Goal: Task Accomplishment & Management: Manage account settings

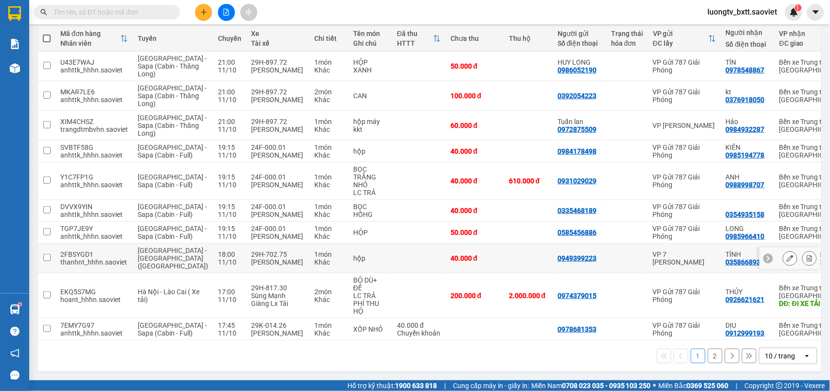
scroll to position [157, 0]
click at [708, 359] on button "2" at bounding box center [715, 356] width 15 height 15
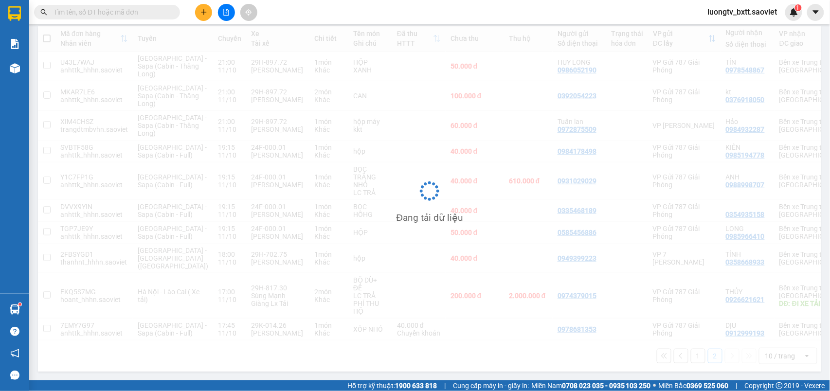
scroll to position [45, 0]
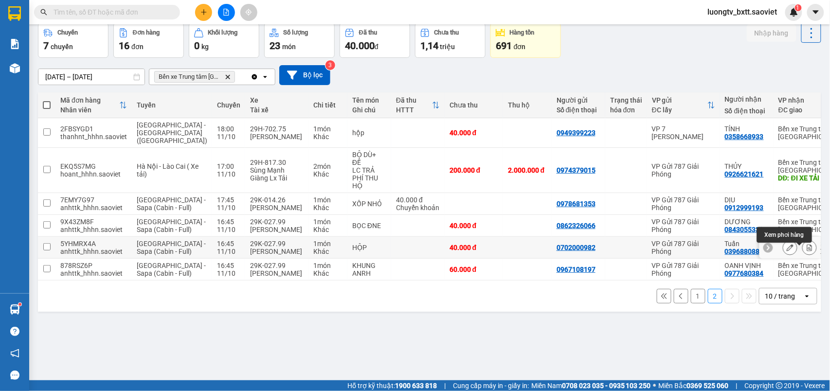
click at [807, 250] on icon at bounding box center [810, 247] width 7 height 7
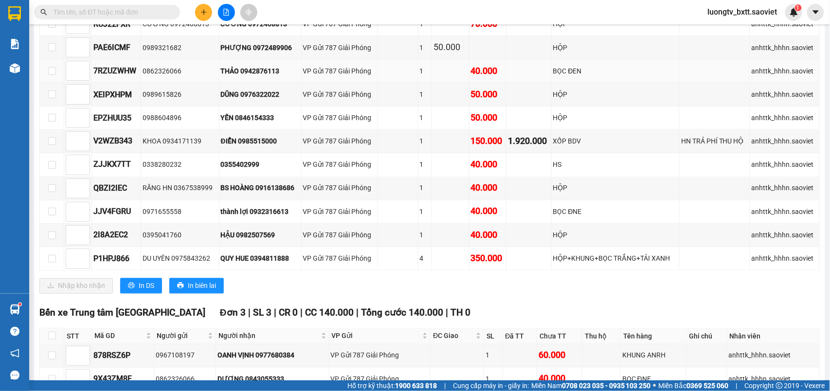
scroll to position [589, 0]
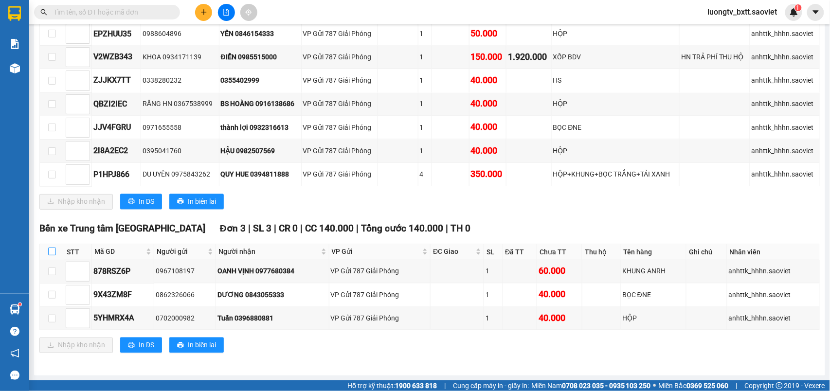
click at [51, 248] on input "checkbox" at bounding box center [52, 252] width 8 height 8
checkbox input "true"
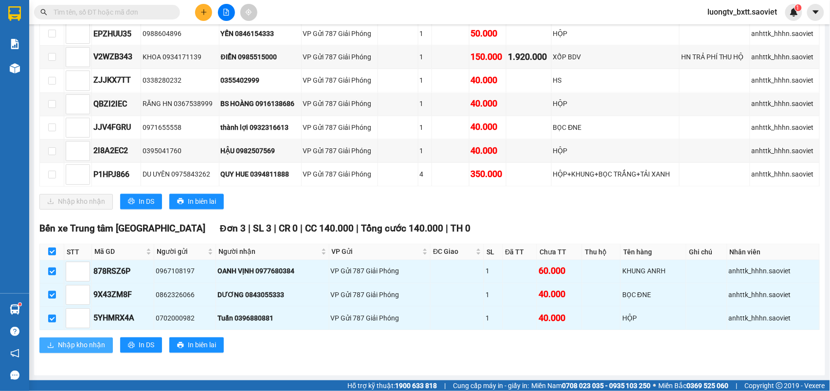
click at [82, 342] on span "Nhập kho nhận" at bounding box center [81, 345] width 47 height 11
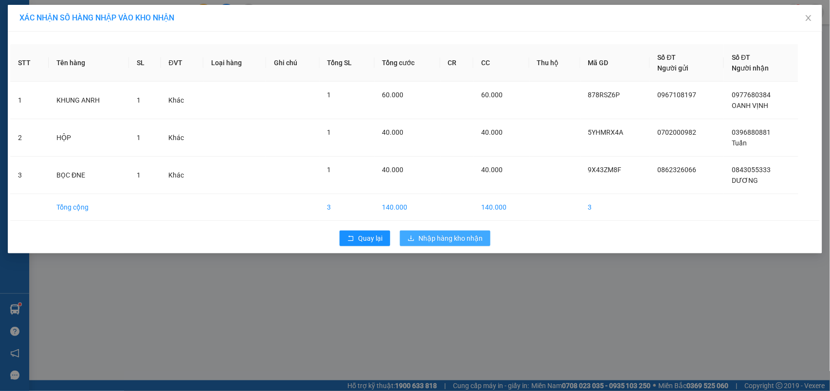
click at [464, 246] on button "Nhập hàng kho nhận" at bounding box center [445, 239] width 91 height 16
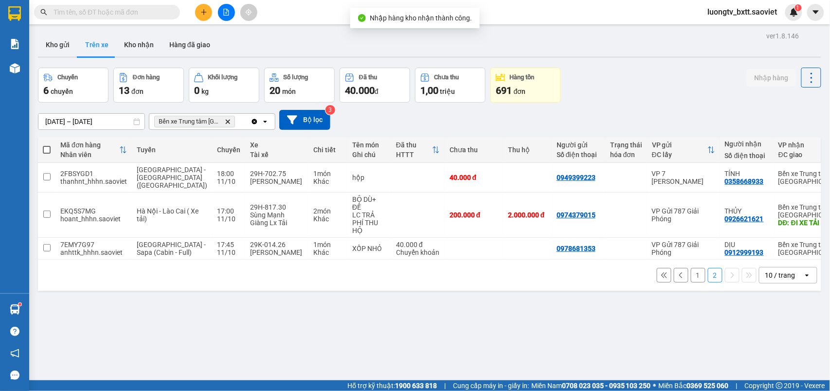
click at [671, 90] on div "Chuyến 6 chuyến Đơn hàng 13 đơn Khối lượng 0 kg Số lượng 20 món Đã thu 40.000 đ…" at bounding box center [430, 85] width 784 height 35
click at [135, 45] on button "Kho nhận" at bounding box center [138, 44] width 45 height 23
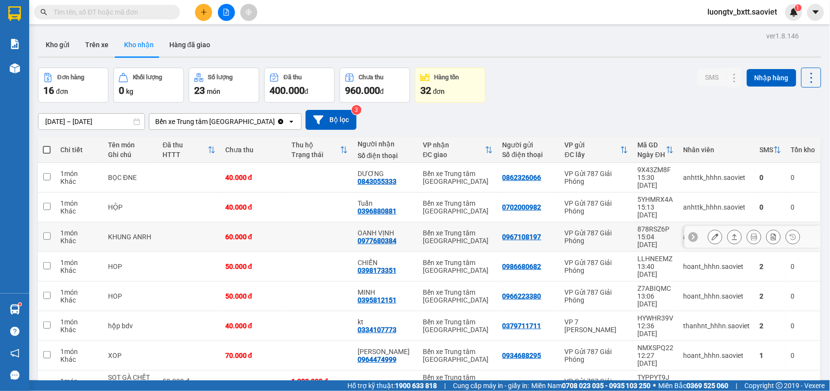
click at [308, 222] on td at bounding box center [320, 237] width 66 height 30
checkbox input "true"
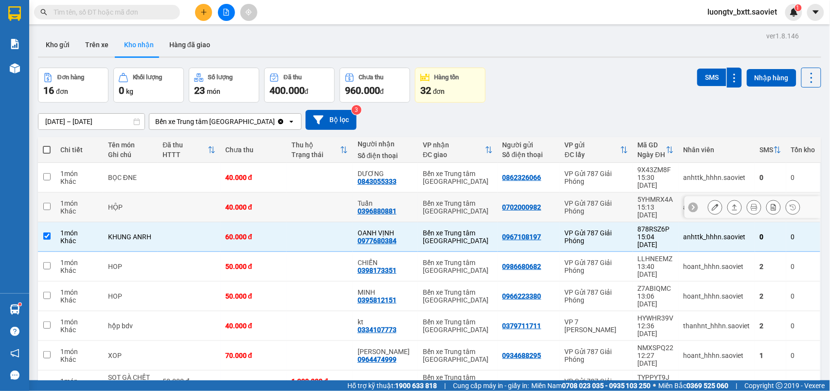
click at [304, 201] on td at bounding box center [320, 208] width 66 height 30
checkbox input "true"
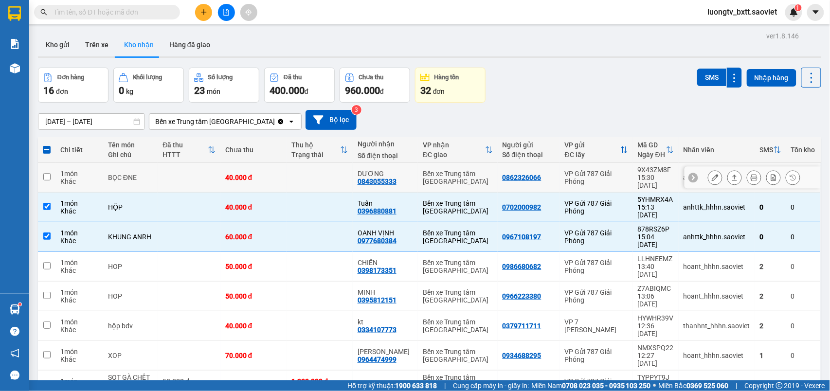
click at [313, 182] on td at bounding box center [320, 178] width 66 height 30
checkbox input "true"
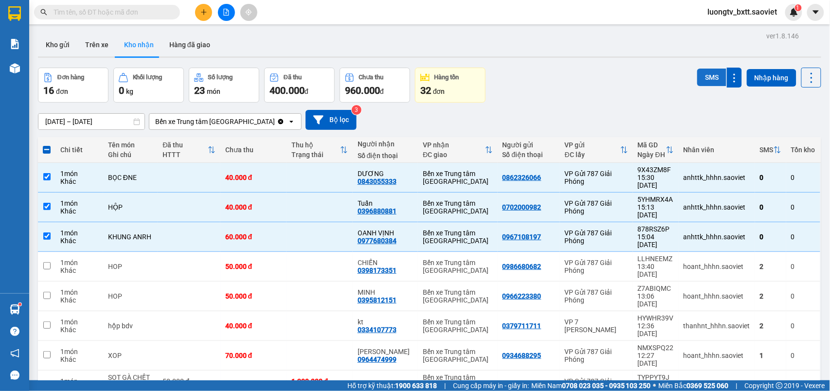
click at [698, 78] on button "SMS" at bounding box center [712, 78] width 29 height 18
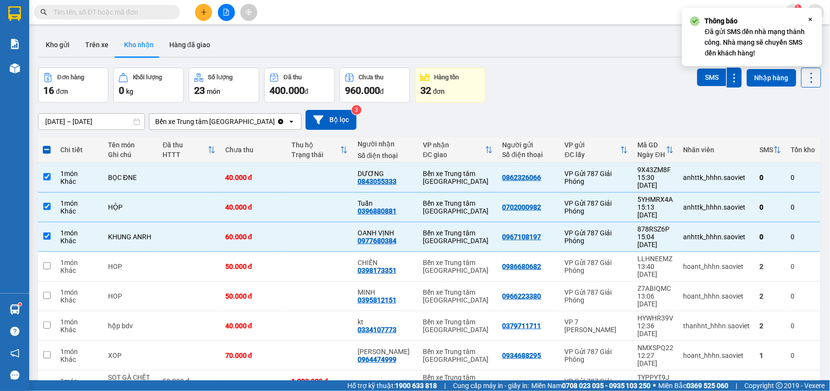
click at [602, 72] on div "Đơn hàng 16 đơn Khối lượng 0 kg Số lượng 23 món Đã thu 400.000 đ Chưa thu 960.0…" at bounding box center [430, 85] width 784 height 35
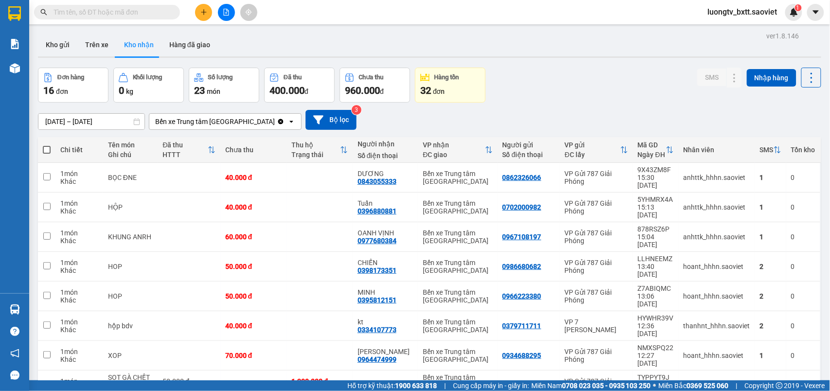
click at [600, 86] on div "Đơn hàng 16 đơn Khối lượng 0 kg Số lượng 23 món Đã thu 400.000 đ Chưa thu 960.0…" at bounding box center [430, 85] width 784 height 35
click at [97, 46] on button "Trên xe" at bounding box center [96, 44] width 39 height 23
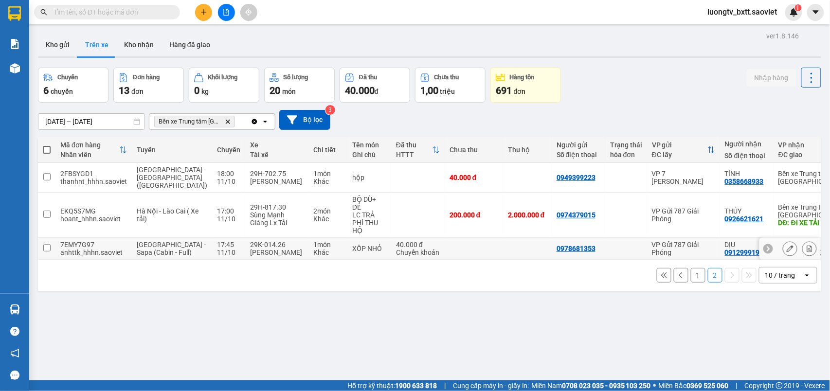
click at [461, 238] on td at bounding box center [474, 249] width 58 height 22
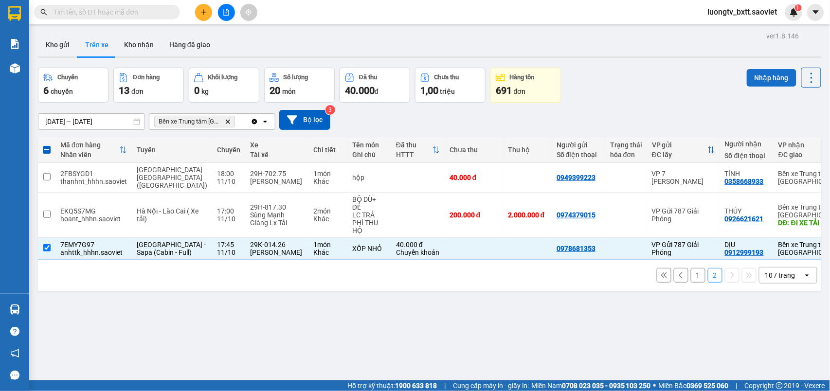
click at [756, 74] on button "Nhập hàng" at bounding box center [772, 78] width 50 height 18
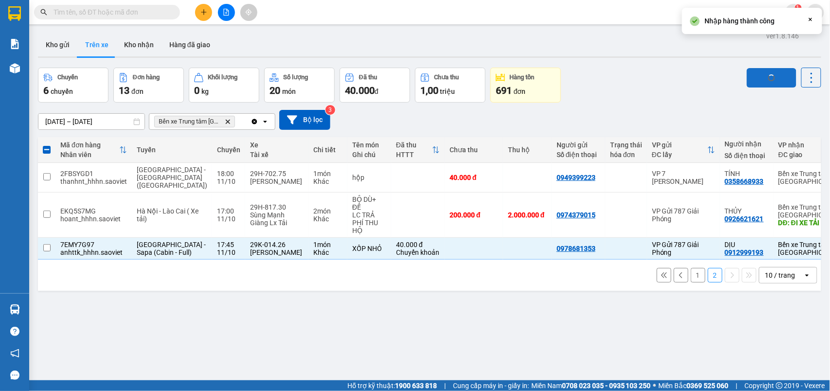
checkbox input "false"
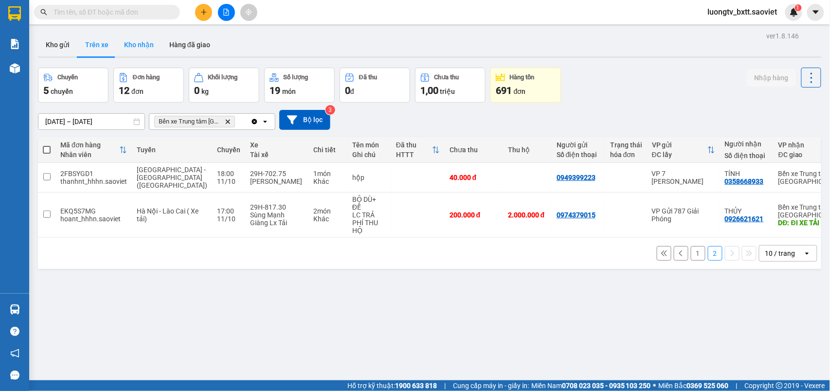
click at [146, 46] on button "Kho nhận" at bounding box center [138, 44] width 45 height 23
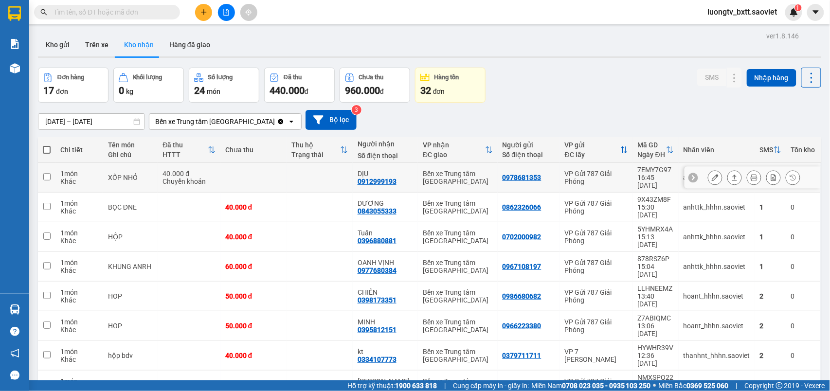
click at [548, 172] on td "0978681353" at bounding box center [529, 178] width 62 height 30
checkbox input "true"
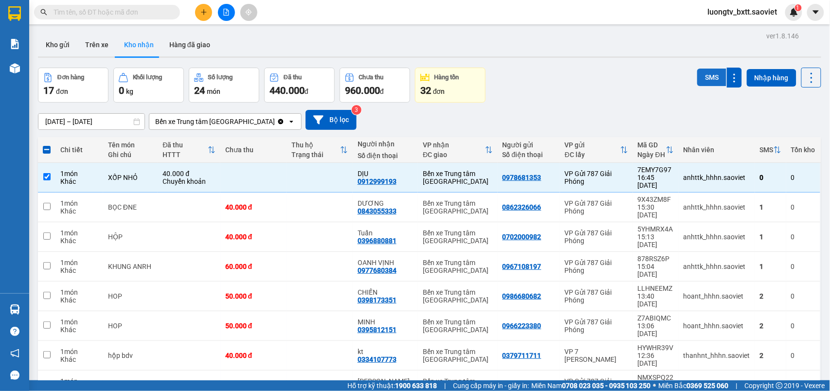
click at [699, 82] on button "SMS" at bounding box center [712, 78] width 29 height 18
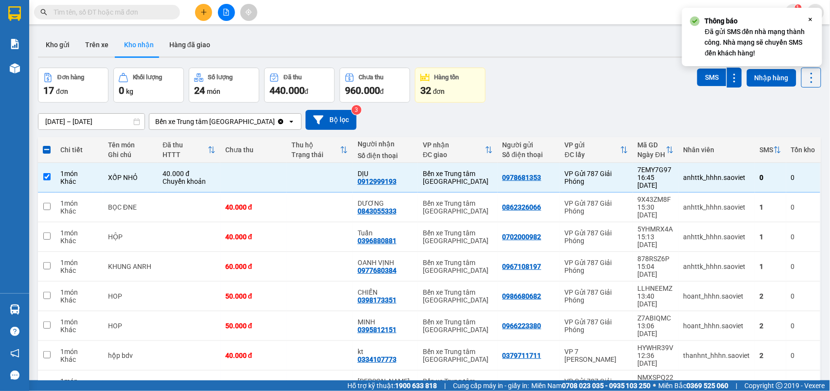
click at [555, 98] on div "Đơn hàng 17 đơn Khối lượng 0 kg Số lượng 24 món Đã thu 440.000 đ Chưa thu 960.0…" at bounding box center [430, 85] width 784 height 35
click at [555, 97] on div "Đơn hàng 17 đơn Khối lượng 0 kg Số lượng 24 món Đã thu 440.000 đ Chưa thu 960.0…" at bounding box center [430, 85] width 784 height 35
click at [556, 97] on div "Đơn hàng 17 đơn Khối lượng 0 kg Số lượng 24 món Đã thu 440.000 đ Chưa thu 960.0…" at bounding box center [430, 85] width 784 height 35
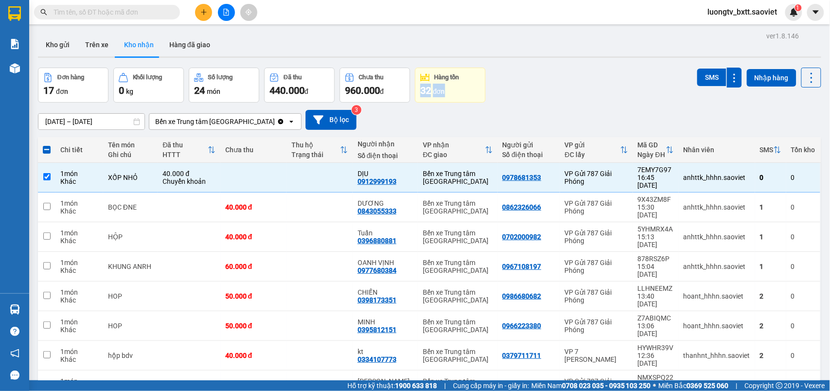
click at [536, 90] on div "Đơn hàng 17 đơn Khối lượng 0 kg Số lượng 24 món Đã thu 440.000 đ Chưa thu 960.0…" at bounding box center [430, 85] width 784 height 35
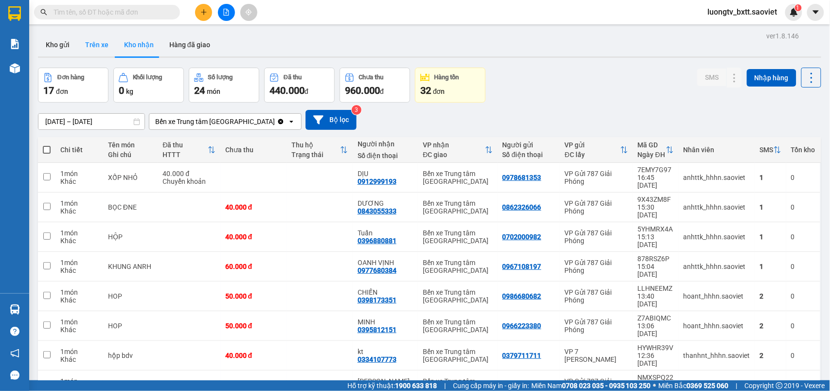
click at [96, 45] on button "Trên xe" at bounding box center [96, 44] width 39 height 23
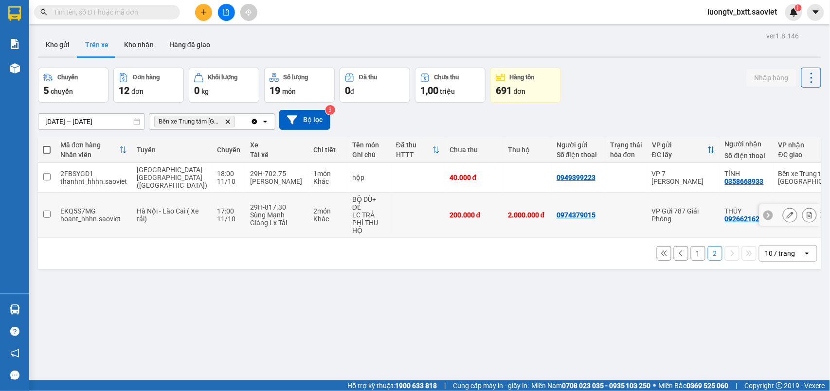
click at [673, 207] on div "VP Gửi 787 Giải Phóng" at bounding box center [683, 215] width 63 height 16
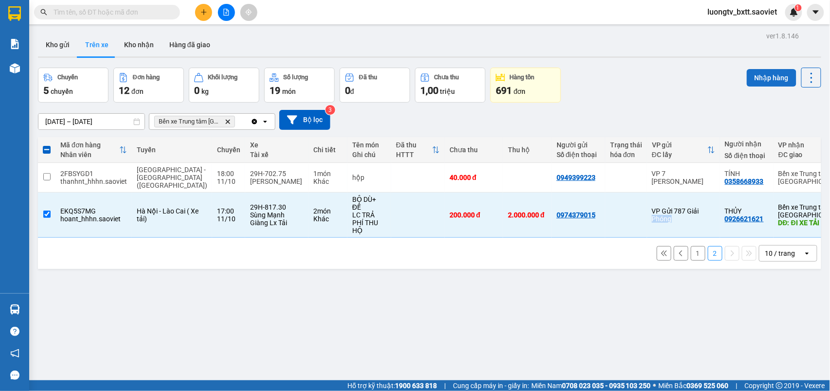
click at [756, 78] on button "Nhập hàng" at bounding box center [772, 78] width 50 height 18
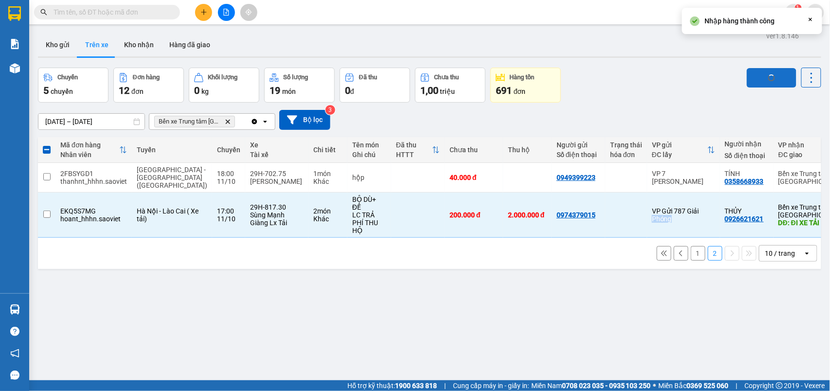
checkbox input "false"
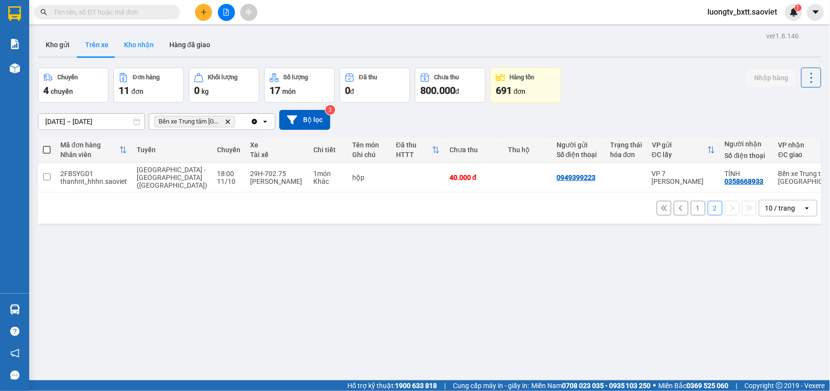
click at [143, 45] on button "Kho nhận" at bounding box center [138, 44] width 45 height 23
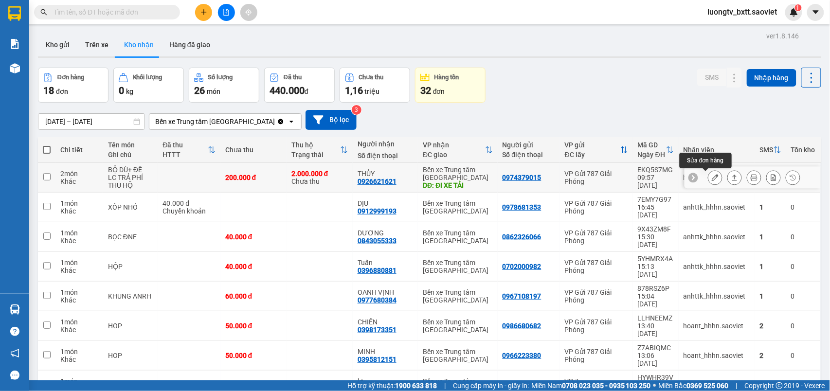
click at [712, 177] on icon at bounding box center [715, 177] width 7 height 7
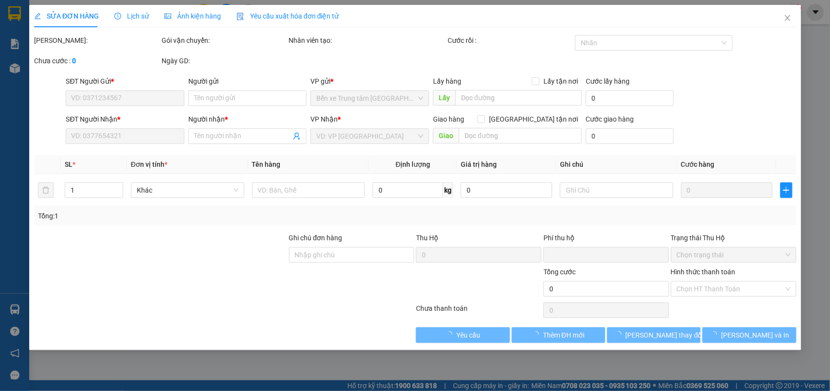
type input "0974379015"
type input "0926621621"
type input "THỦY"
type input "ĐI XE TẢI"
type input "2.000.000"
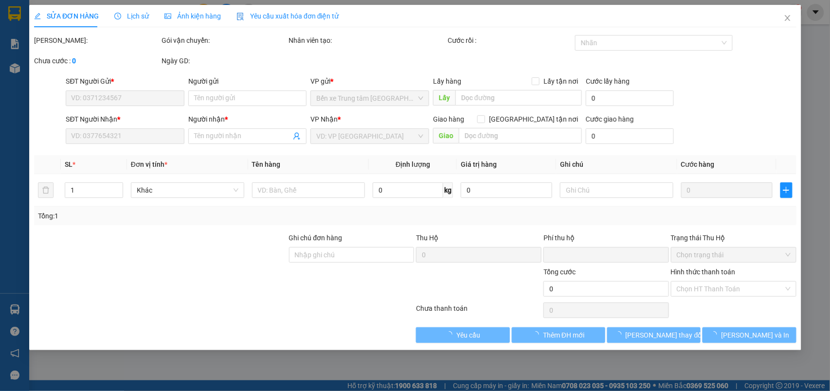
type input "30.000"
type input "200.000"
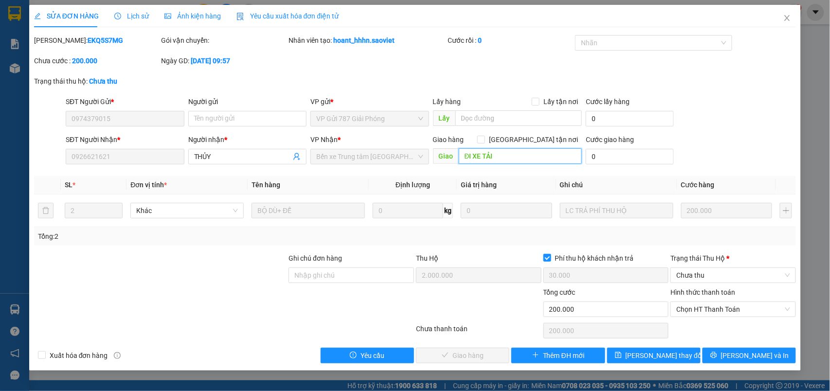
click at [519, 154] on input "ĐI XE TẢI" at bounding box center [520, 156] width 123 height 16
click at [674, 359] on span "Lưu thay đổi" at bounding box center [665, 355] width 78 height 11
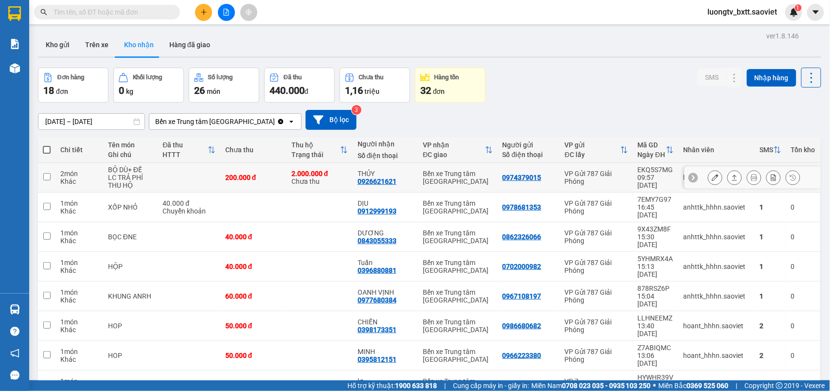
click at [337, 182] on div "2.000.000 đ Chưa thu" at bounding box center [320, 178] width 56 height 16
checkbox input "true"
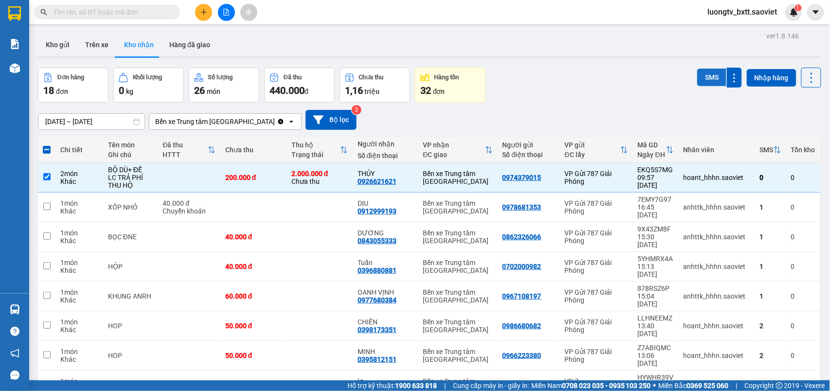
drag, startPoint x: 705, startPoint y: 76, endPoint x: 711, endPoint y: 74, distance: 6.3
click at [711, 74] on button "SMS" at bounding box center [712, 78] width 29 height 18
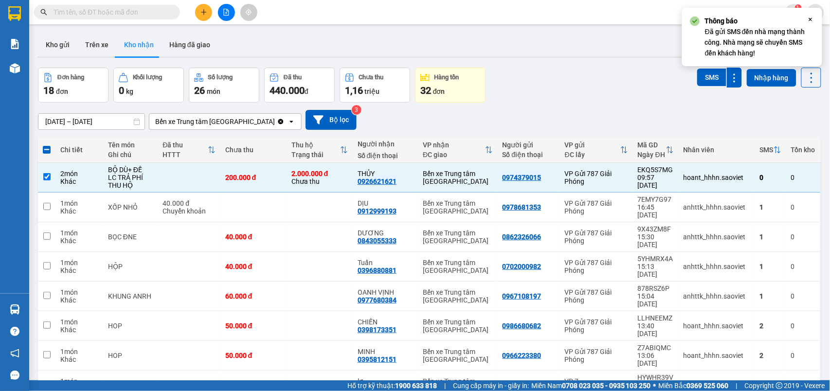
click at [610, 87] on div "Đơn hàng 18 đơn Khối lượng 0 kg Số lượng 26 món Đã thu 440.000 đ Chưa thu 1,16 …" at bounding box center [430, 85] width 784 height 35
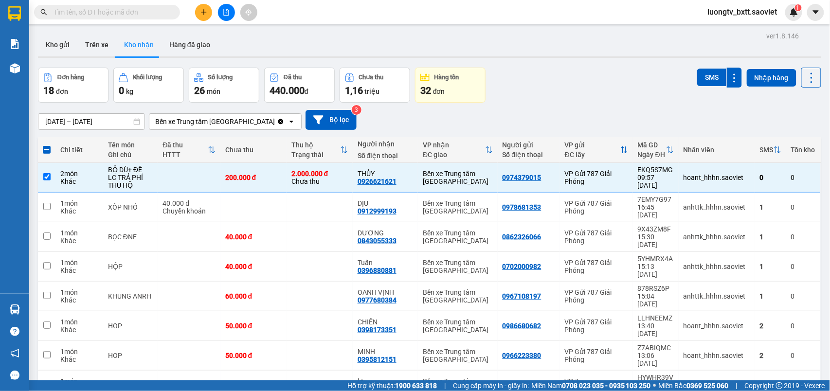
click at [536, 106] on div "09/10/2025 – 11/10/2025 Press the down arrow key to interact with the calendar …" at bounding box center [430, 120] width 784 height 35
